Goal: Task Accomplishment & Management: Manage account settings

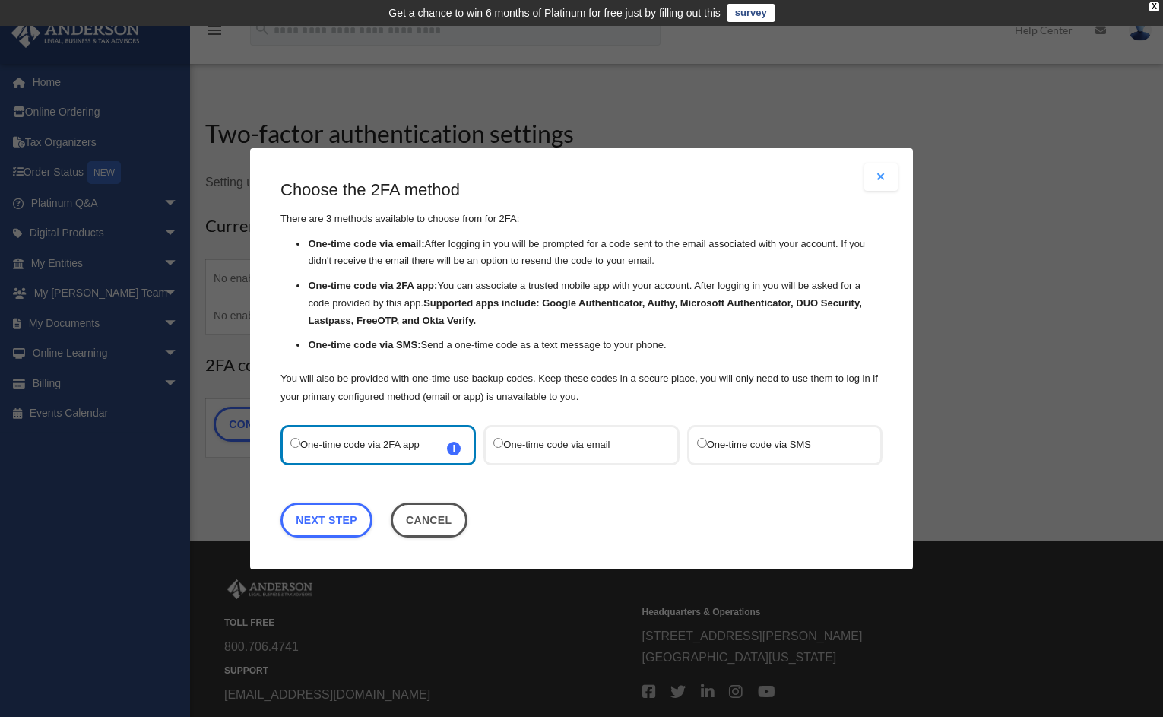
click at [771, 446] on label "One-time code via SMS" at bounding box center [777, 444] width 160 height 21
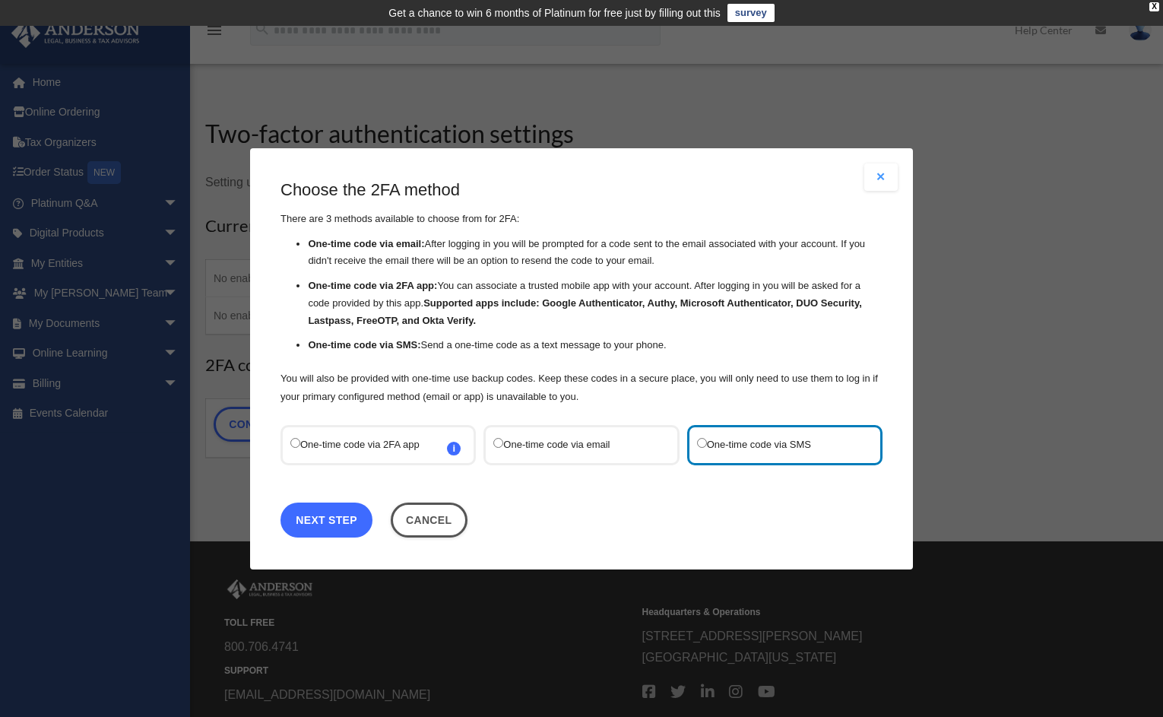
click at [338, 519] on link "Next Step" at bounding box center [327, 519] width 92 height 35
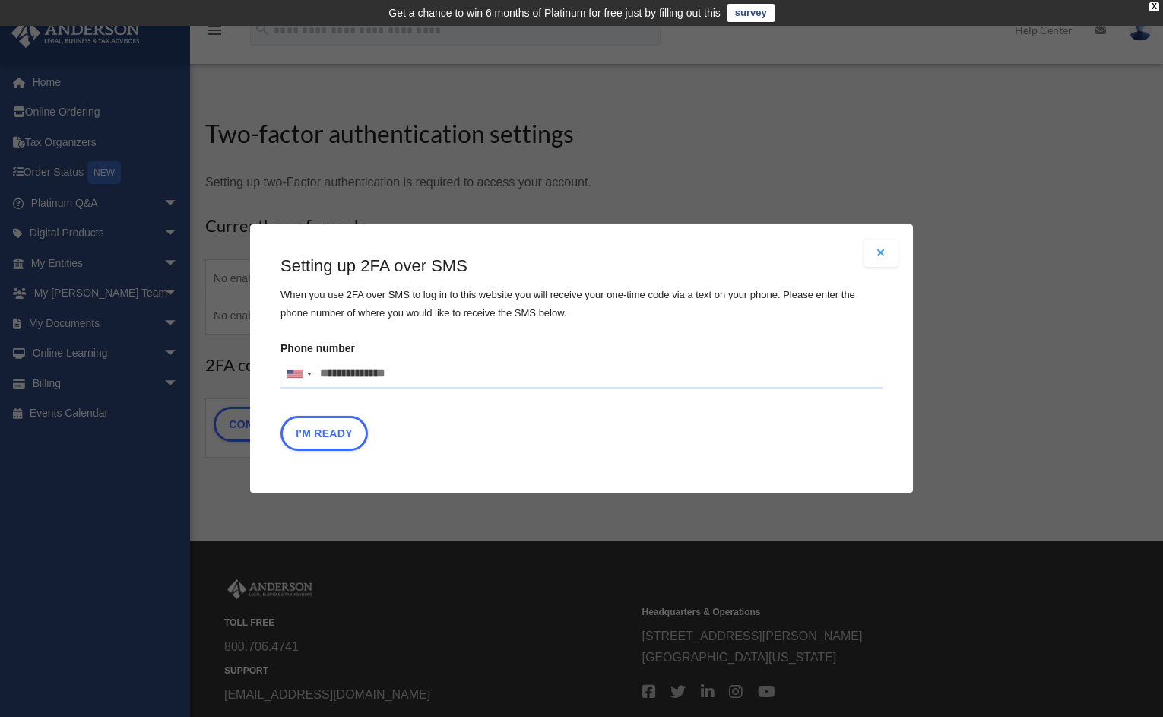
drag, startPoint x: 326, startPoint y: 365, endPoint x: 385, endPoint y: 366, distance: 59.3
click at [385, 366] on input "Phone number United States +1 United Kingdom +44 Afghanistan (‫افغانستان‬‎) +93…" at bounding box center [582, 374] width 602 height 30
type input "**********"
click at [330, 436] on button "I'm Ready" at bounding box center [324, 433] width 87 height 35
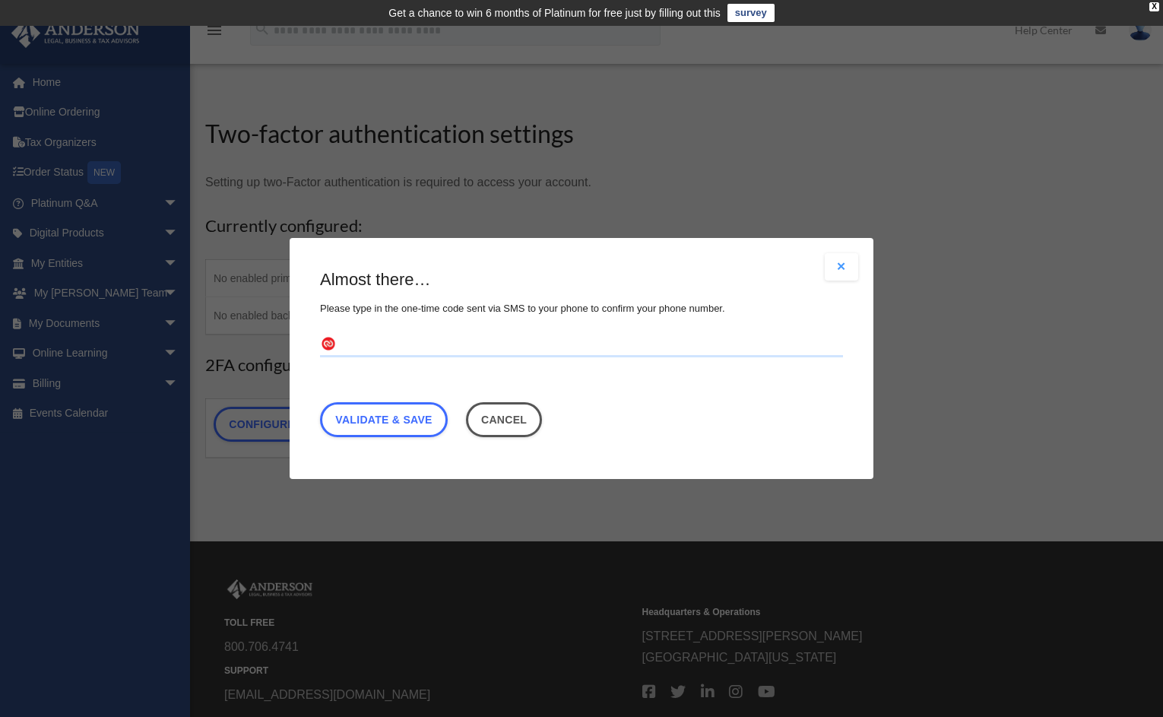
click at [351, 344] on input "text" at bounding box center [581, 345] width 523 height 24
type input "******"
click at [430, 421] on link "Validate & Save" at bounding box center [384, 419] width 128 height 35
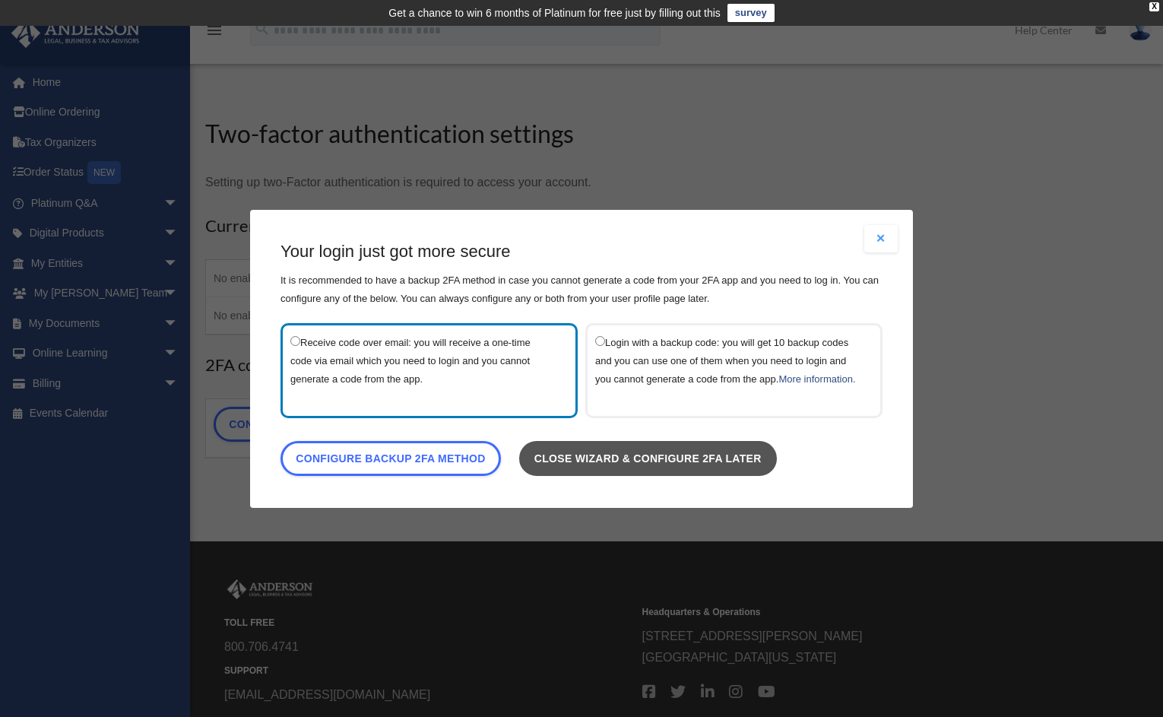
click at [583, 468] on link "Close wizard & configure 2FA later" at bounding box center [648, 457] width 258 height 35
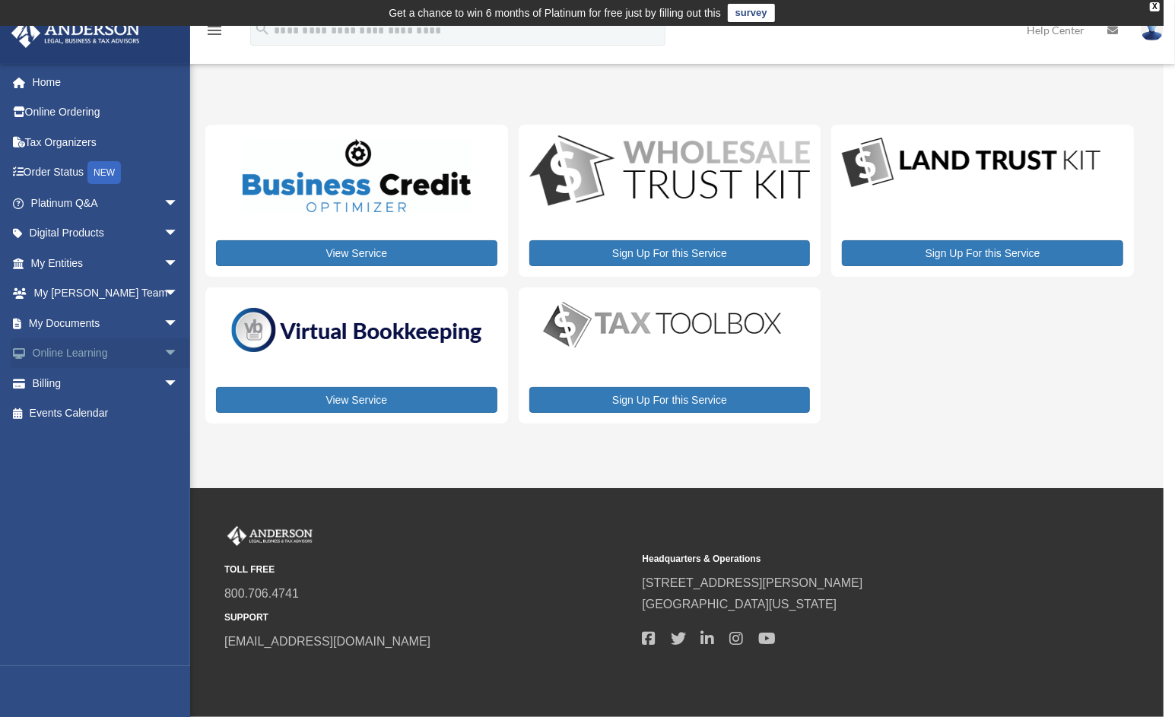
click at [105, 354] on link "Online Learning arrow_drop_down" at bounding box center [106, 353] width 191 height 30
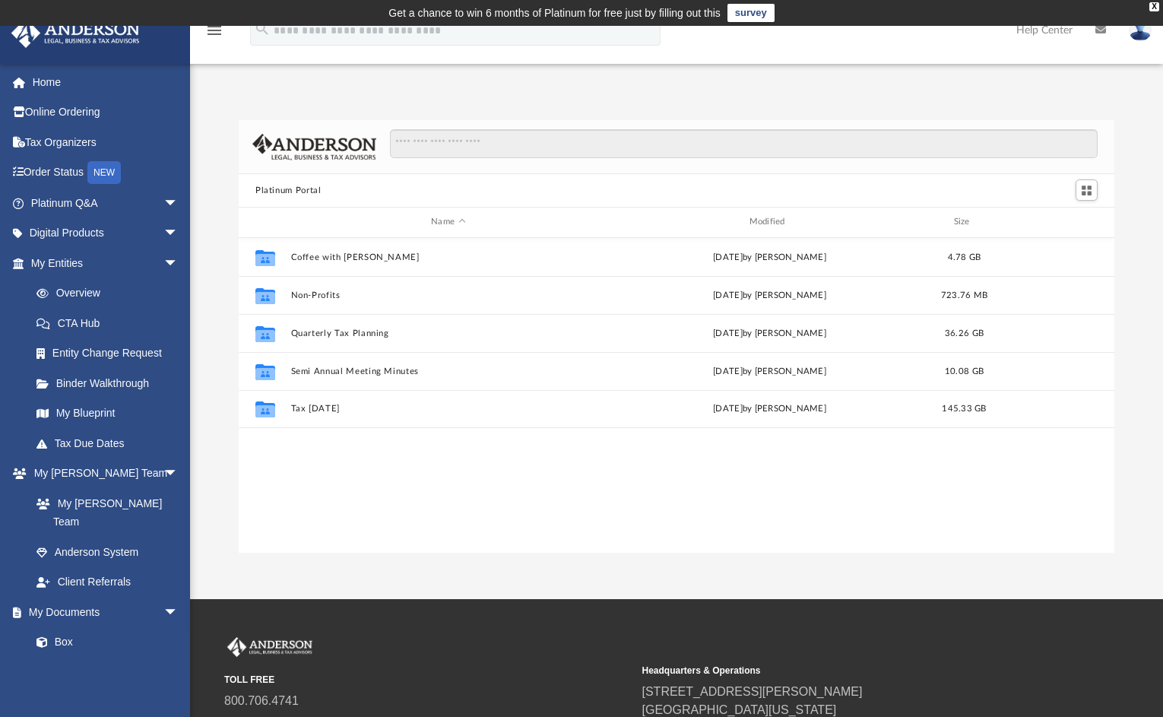
scroll to position [334, 864]
click at [125, 385] on link "Binder Walkthrough" at bounding box center [111, 383] width 180 height 30
click at [125, 384] on link "Binder Walkthrough" at bounding box center [111, 383] width 180 height 30
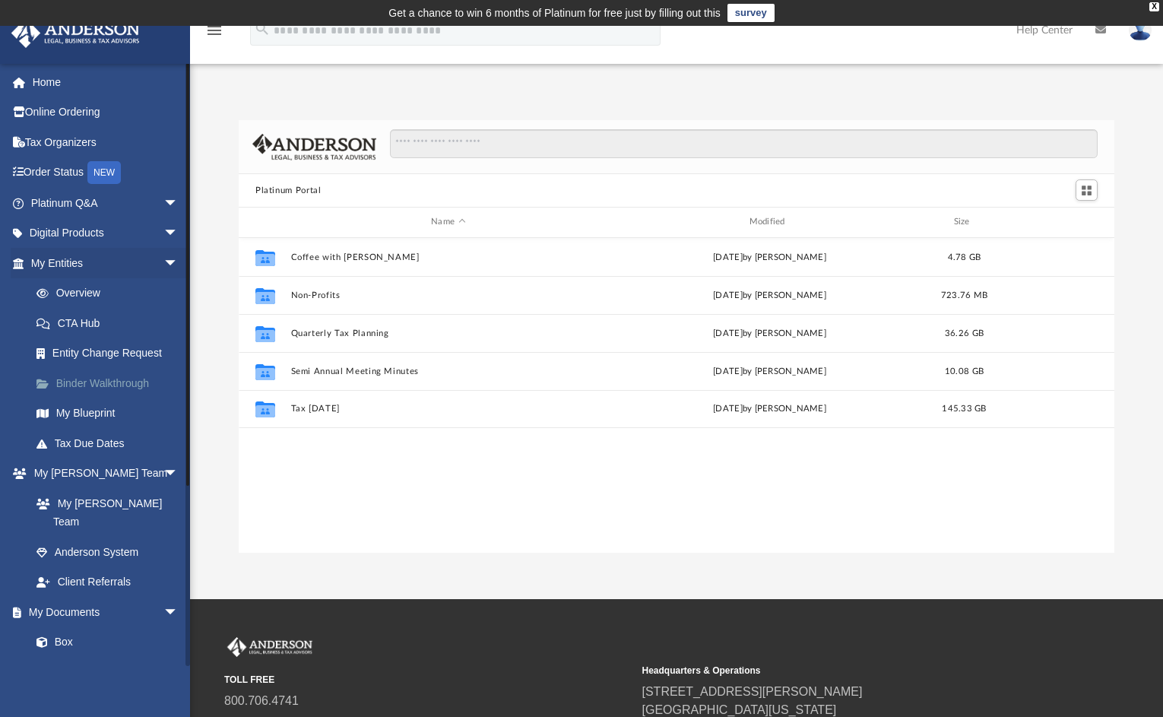
click at [125, 384] on link "Binder Walkthrough" at bounding box center [111, 383] width 180 height 30
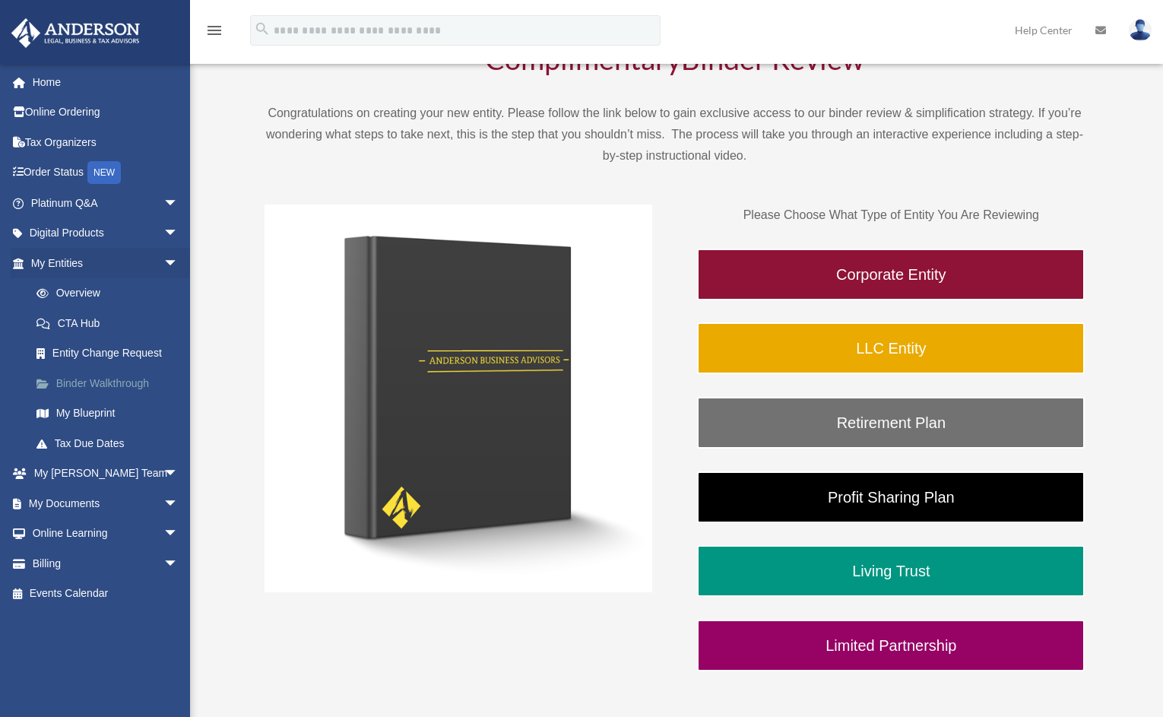
scroll to position [144, 0]
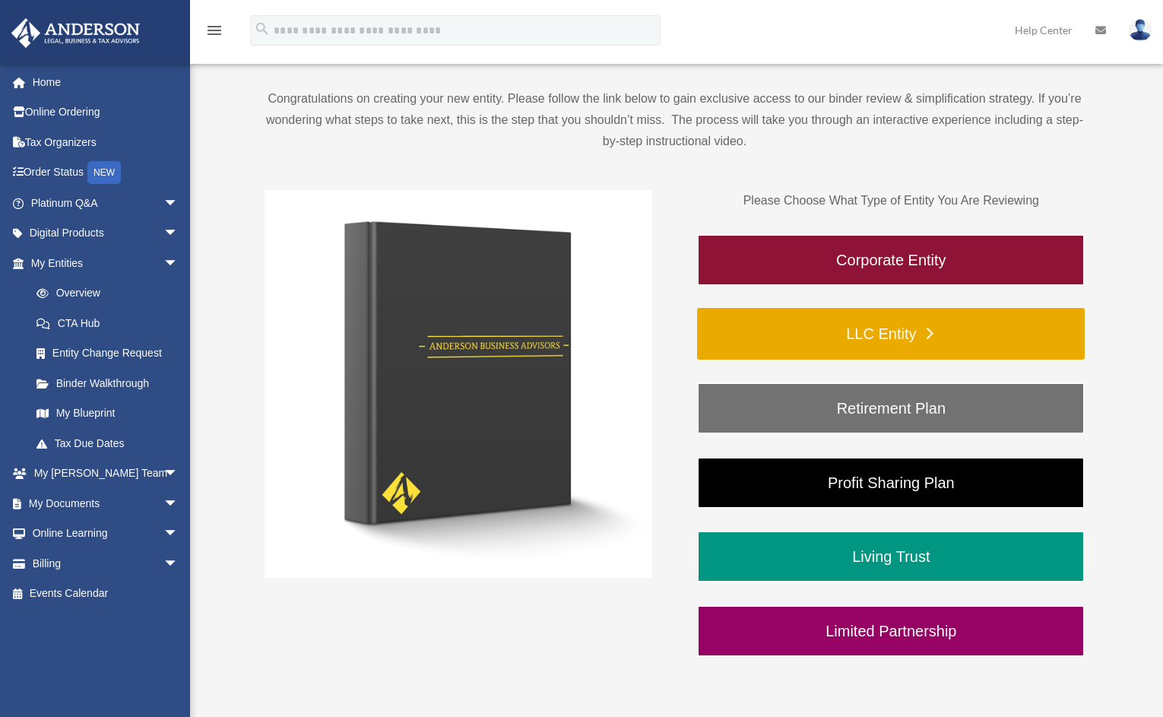
click at [793, 321] on link "LLC Entity" at bounding box center [891, 334] width 388 height 52
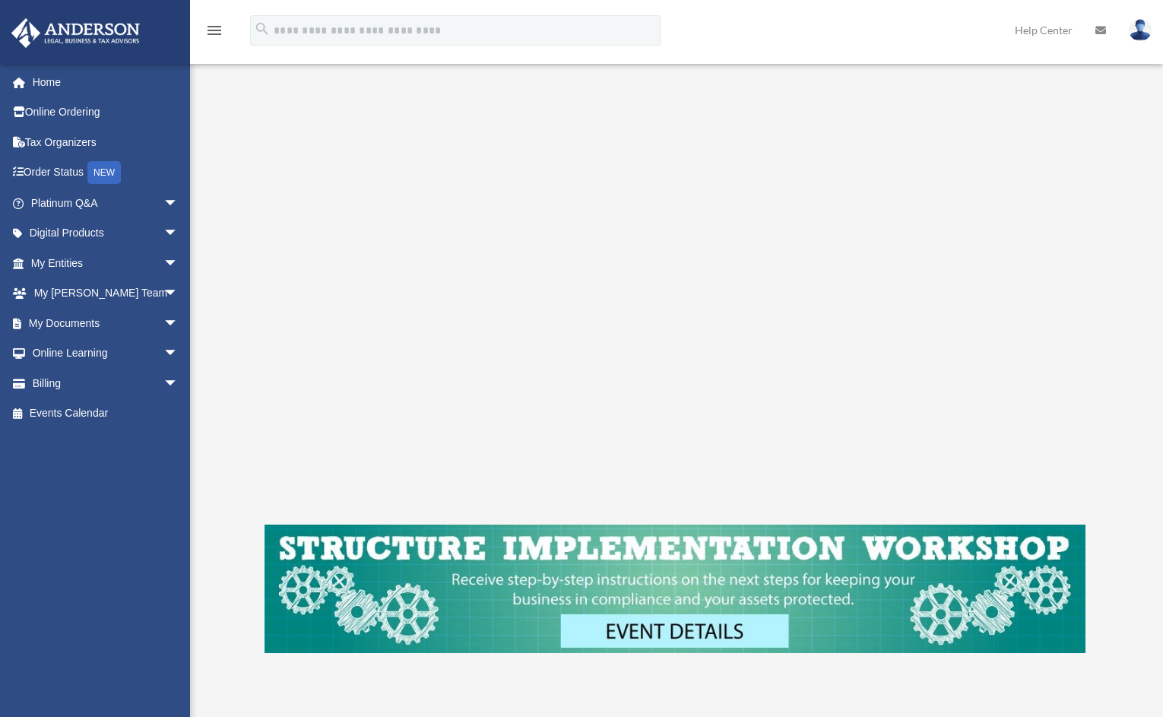
scroll to position [234, 0]
